Goal: Task Accomplishment & Management: Manage account settings

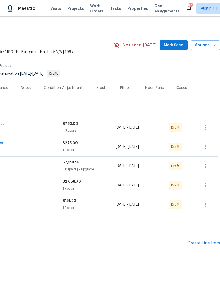
scroll to position [0, 78]
click at [206, 129] on icon "button" at bounding box center [205, 127] width 1 height 4
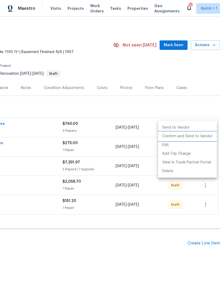
click at [203, 136] on li "Confirm and Send to Vendor" at bounding box center [187, 136] width 59 height 9
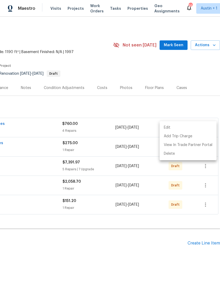
click at [206, 102] on div at bounding box center [110, 143] width 220 height 287
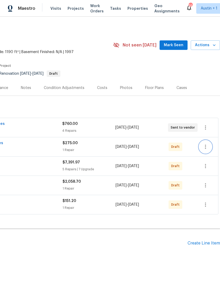
click at [205, 147] on icon "button" at bounding box center [206, 147] width 6 height 6
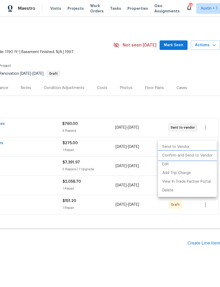
click at [199, 156] on li "Confirm and Send to Vendor" at bounding box center [187, 155] width 59 height 9
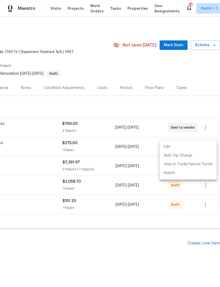
click at [204, 100] on div at bounding box center [110, 143] width 220 height 287
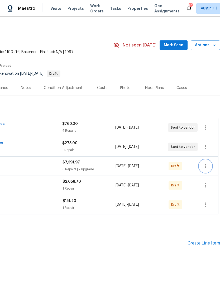
click at [205, 166] on icon "button" at bounding box center [206, 166] width 6 height 6
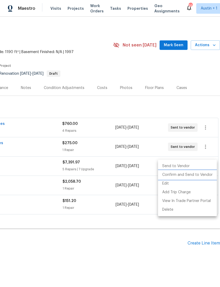
click at [195, 172] on li "Confirm and Send to Vendor" at bounding box center [187, 175] width 59 height 9
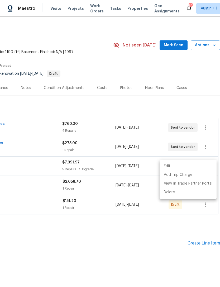
click at [202, 95] on div at bounding box center [110, 143] width 220 height 287
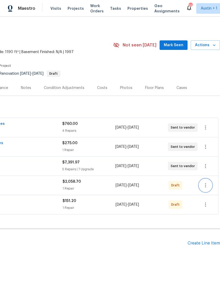
click at [208, 185] on icon "button" at bounding box center [206, 185] width 6 height 6
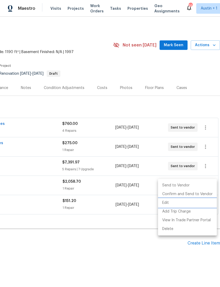
click at [202, 200] on li "Edit" at bounding box center [187, 203] width 59 height 9
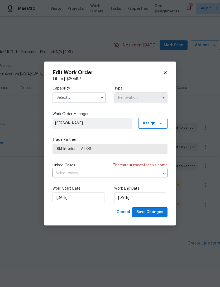
click at [165, 72] on icon at bounding box center [165, 72] width 3 height 3
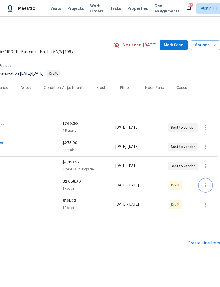
click at [206, 185] on icon "button" at bounding box center [206, 185] width 6 height 6
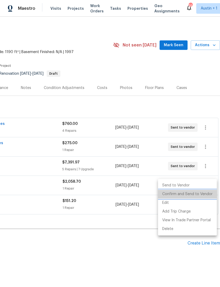
click at [197, 194] on li "Confirm and Send to Vendor" at bounding box center [187, 194] width 59 height 9
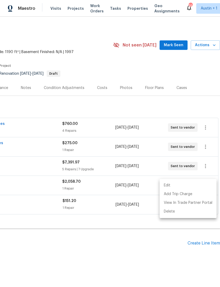
click at [188, 79] on div at bounding box center [110, 143] width 220 height 287
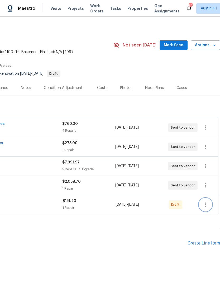
click at [209, 208] on button "button" at bounding box center [205, 204] width 13 height 13
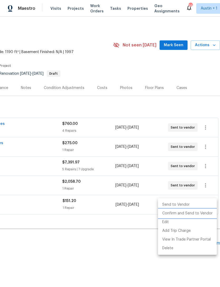
click at [203, 214] on li "Confirm and Send to Vendor" at bounding box center [187, 213] width 59 height 9
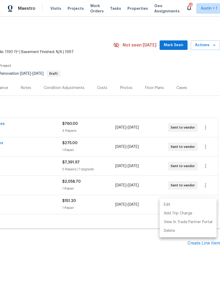
click at [207, 85] on div at bounding box center [110, 143] width 220 height 287
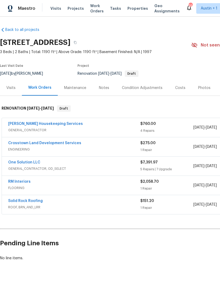
scroll to position [0, 0]
click at [8, 90] on div "Visits" at bounding box center [10, 87] width 9 height 5
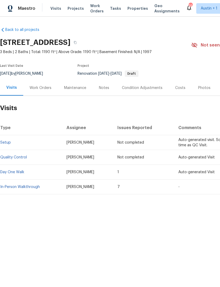
click at [7, 188] on link "In-Person Walkthrough" at bounding box center [20, 187] width 40 height 4
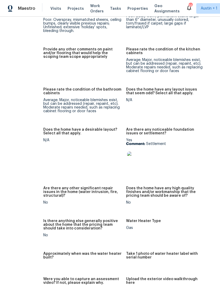
scroll to position [877, 21]
